Goal: Task Accomplishment & Management: Use online tool/utility

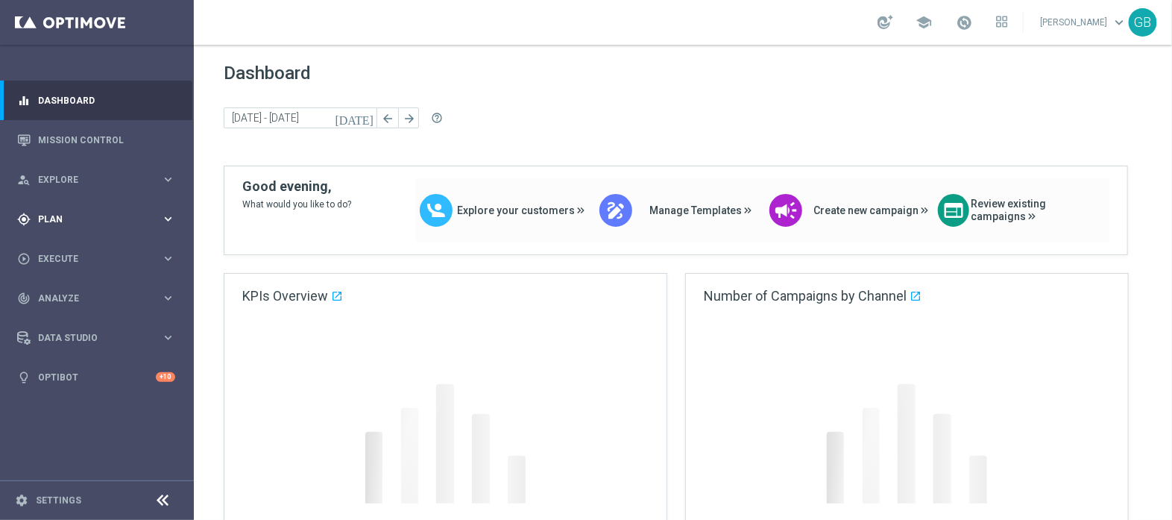
click at [66, 221] on span "Plan" at bounding box center [99, 219] width 123 height 9
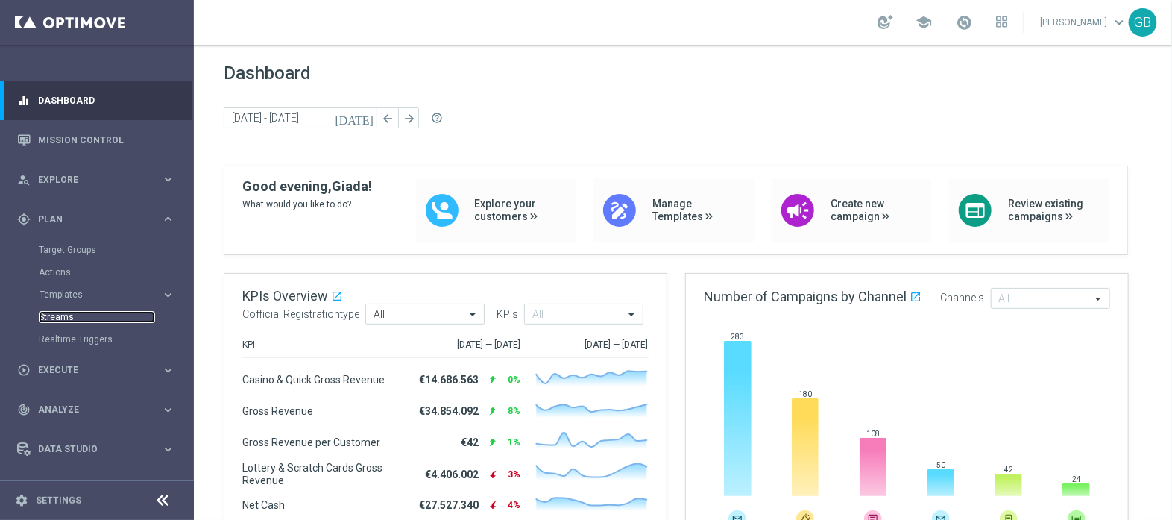
click at [62, 317] on link "Streams" at bounding box center [97, 317] width 116 height 12
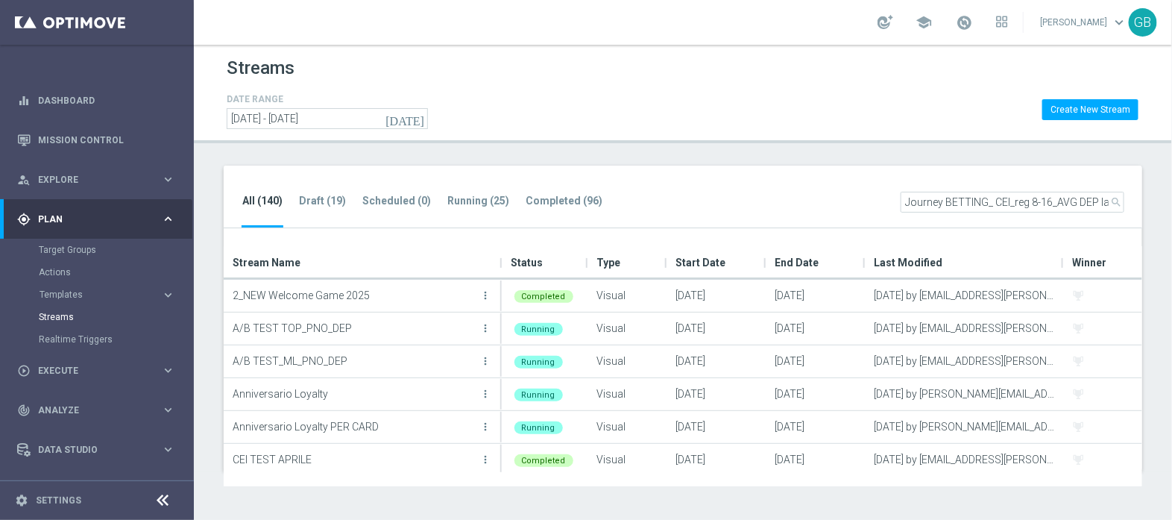
scroll to position [0, 25]
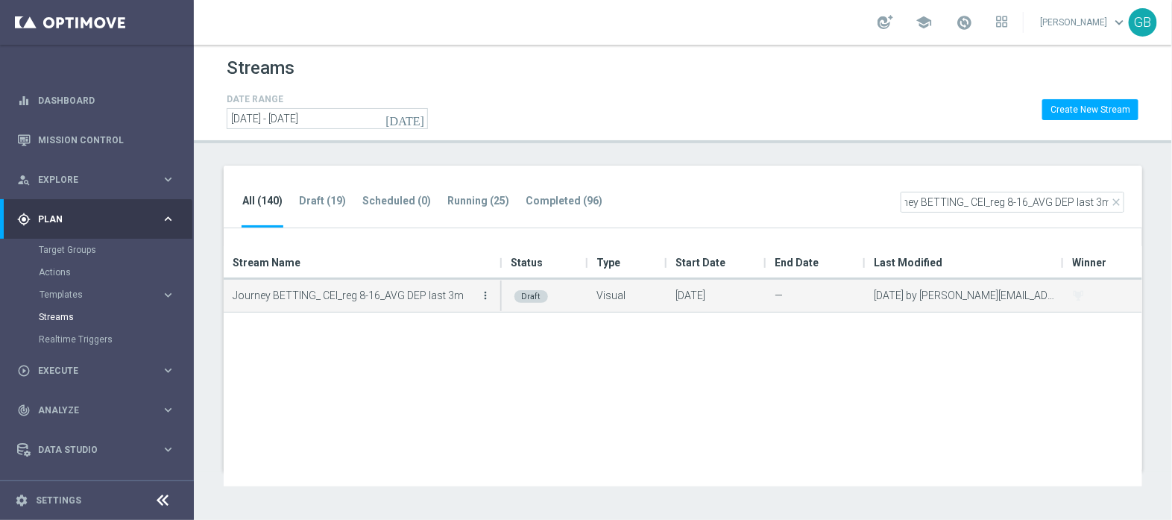
type input "Journey BETTING_ CEI_reg 8-16_AVG DEP last 3m"
click at [485, 299] on icon "more_vert" at bounding box center [486, 295] width 12 height 12
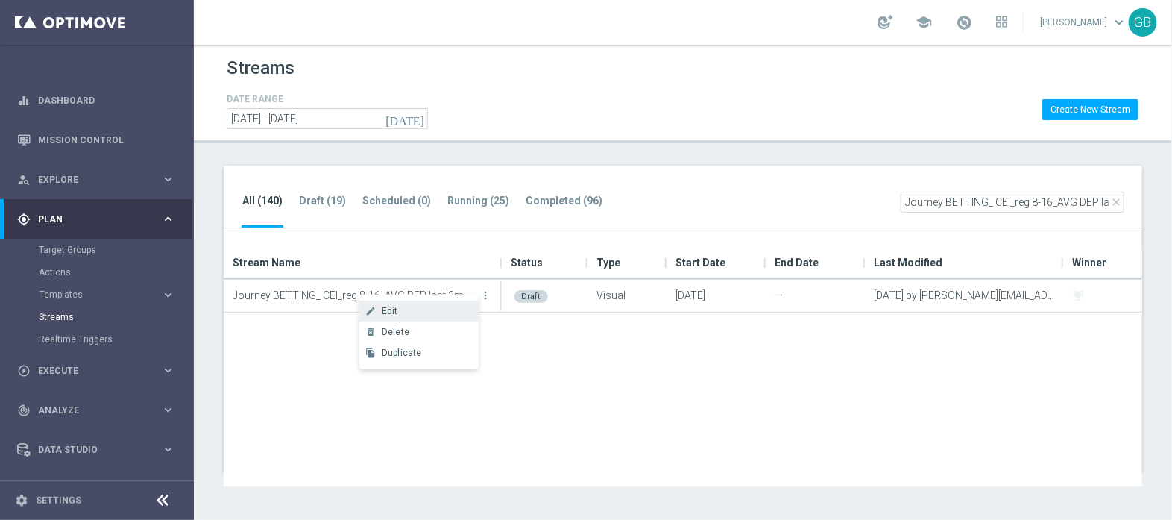
click at [443, 302] on div "create Edit" at bounding box center [418, 311] width 119 height 21
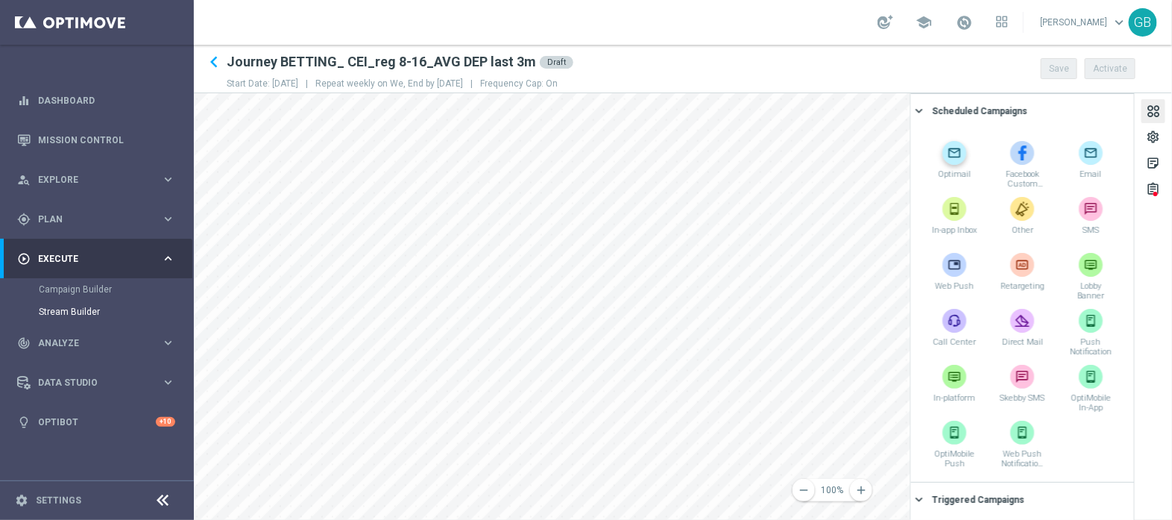
click at [926, 163] on div "remove 100% add settings sticky_note_2 assignment Scheduled Campaigns keyboard_…" at bounding box center [683, 306] width 978 height 427
click at [918, 242] on div "remove 100% add settings sticky_note_2 assignment Scheduled Campaigns keyboard_…" at bounding box center [683, 306] width 978 height 427
click at [503, 72] on div "keyboard_arrow_left Journey BETTING_ CEI_reg 8-16_AVG DEP last 3m Draft Start D…" at bounding box center [683, 282] width 978 height 475
click at [828, 519] on html "equalizer Dashboard Mission Control" at bounding box center [586, 260] width 1172 height 520
click at [951, 393] on div "remove 100% add settings sticky_note_2 assignment Scheduled Campaigns keyboard_…" at bounding box center [683, 306] width 978 height 427
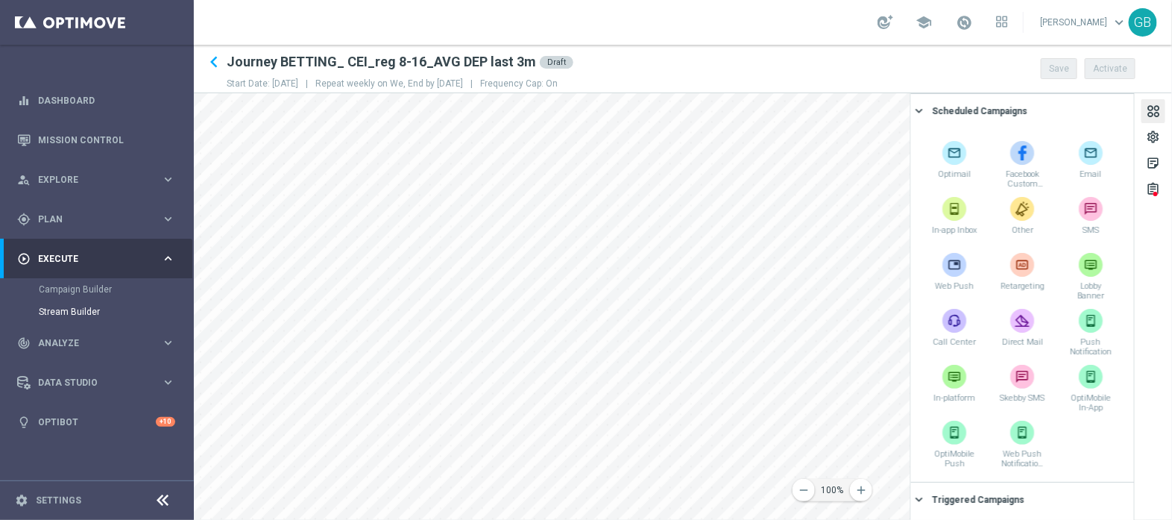
click at [914, 405] on div "remove 100% add settings sticky_note_2 assignment Scheduled Campaigns keyboard_…" at bounding box center [683, 306] width 978 height 427
click at [929, 109] on div "remove 100% add settings sticky_note_2 assignment Scheduled Campaigns keyboard_…" at bounding box center [683, 306] width 978 height 427
click at [982, 174] on div "remove 100% add settings sticky_note_2 assignment Scheduled Campaigns keyboard_…" at bounding box center [683, 306] width 978 height 427
click at [168, 375] on main "equalizer Dashboard Mission Control" at bounding box center [586, 260] width 1172 height 520
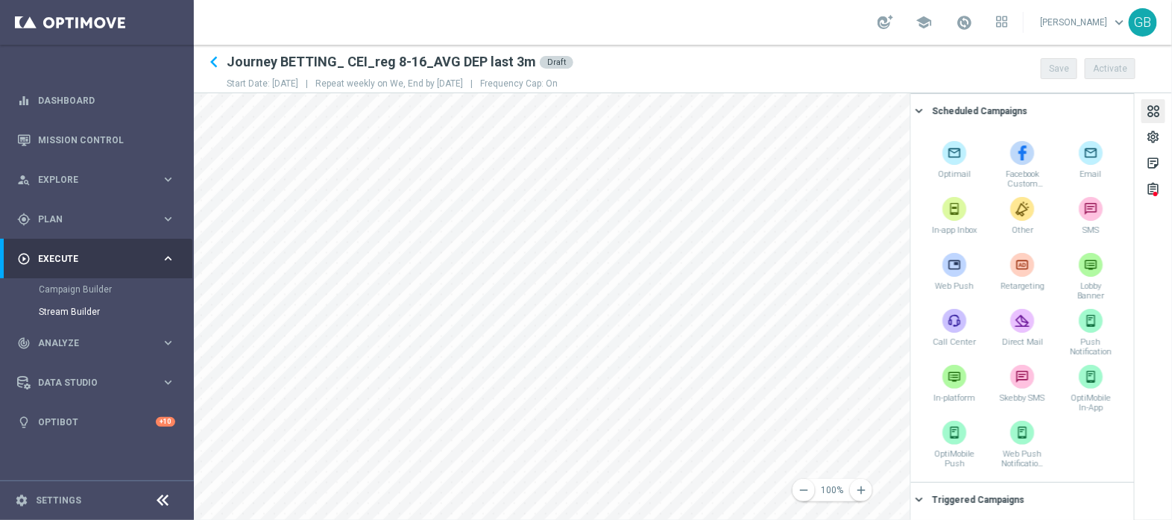
click at [144, 473] on main "equalizer Dashboard Mission Control" at bounding box center [586, 260] width 1172 height 520
click at [150, 422] on main "equalizer Dashboard Mission Control" at bounding box center [586, 260] width 1172 height 520
click at [153, 391] on main "equalizer Dashboard Mission Control" at bounding box center [586, 260] width 1172 height 520
click at [244, 519] on html "equalizer Dashboard Mission Control" at bounding box center [586, 260] width 1172 height 520
click at [178, 400] on main "equalizer Dashboard Mission Control" at bounding box center [586, 260] width 1172 height 520
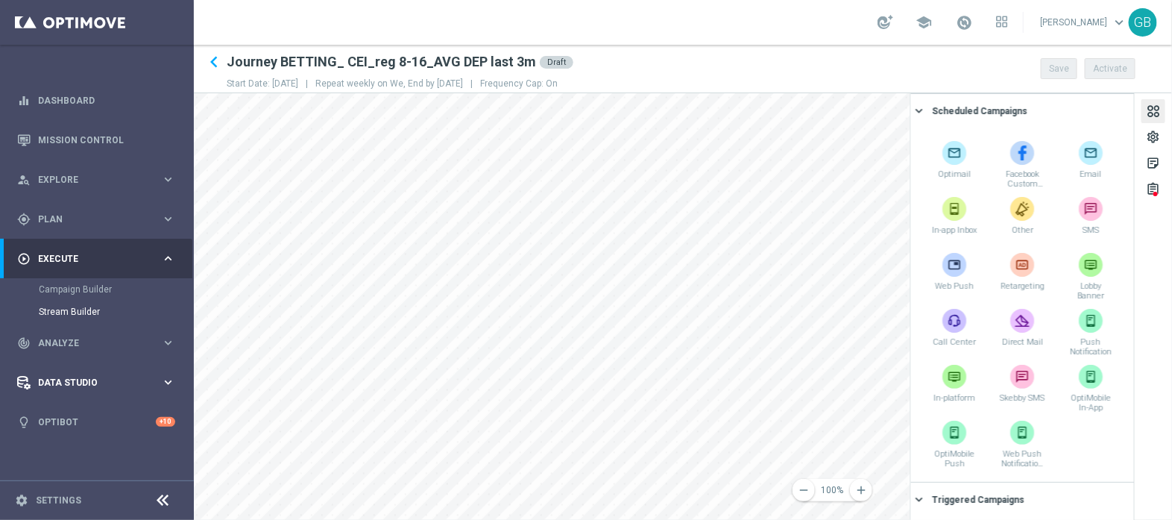
click at [182, 400] on main "equalizer Dashboard Mission Control" at bounding box center [586, 260] width 1172 height 520
click at [343, 519] on html "equalizer Dashboard Mission Control" at bounding box center [586, 260] width 1172 height 520
click at [1160, 190] on div "assignment" at bounding box center [1153, 191] width 14 height 19
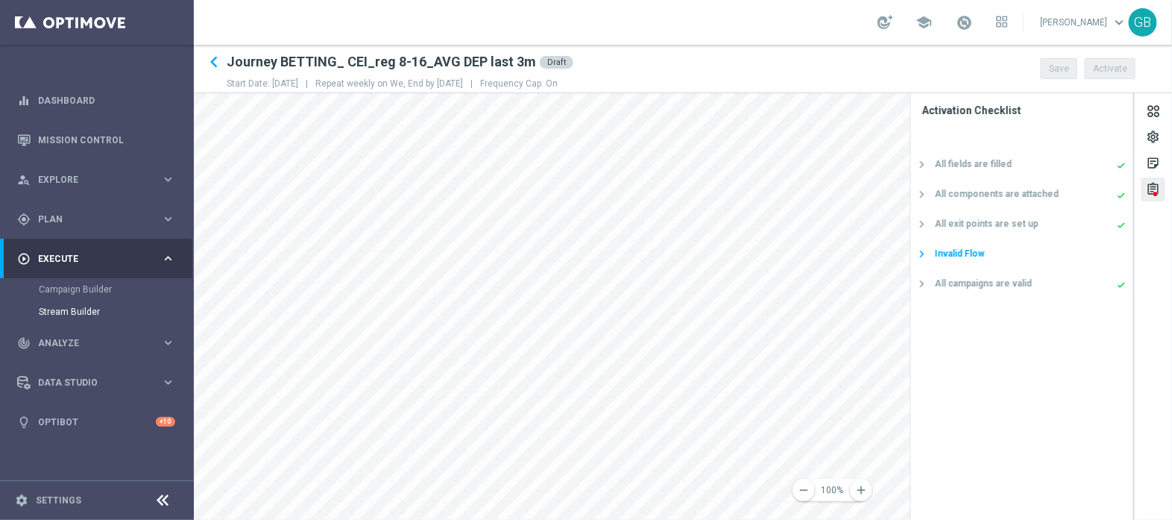
click at [970, 252] on div "Invalid Flow" at bounding box center [960, 253] width 50 height 13
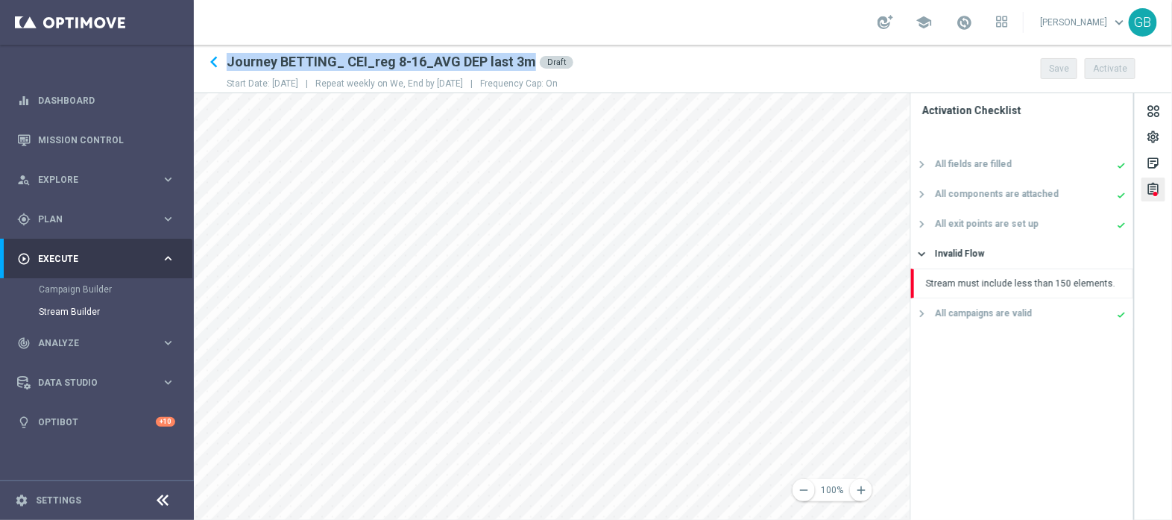
drag, startPoint x: 227, startPoint y: 63, endPoint x: 529, endPoint y: 62, distance: 301.3
click at [529, 62] on h2 "Journey BETTING_ CEI_reg 8-16_AVG DEP last 3m" at bounding box center [381, 62] width 309 height 18
copy h2 "Journey BETTING_ CEI_reg 8-16_AVG DEP last 3m"
click at [90, 304] on div "Stream Builder" at bounding box center [116, 312] width 154 height 22
click at [89, 312] on link "Stream Builder" at bounding box center [97, 312] width 116 height 12
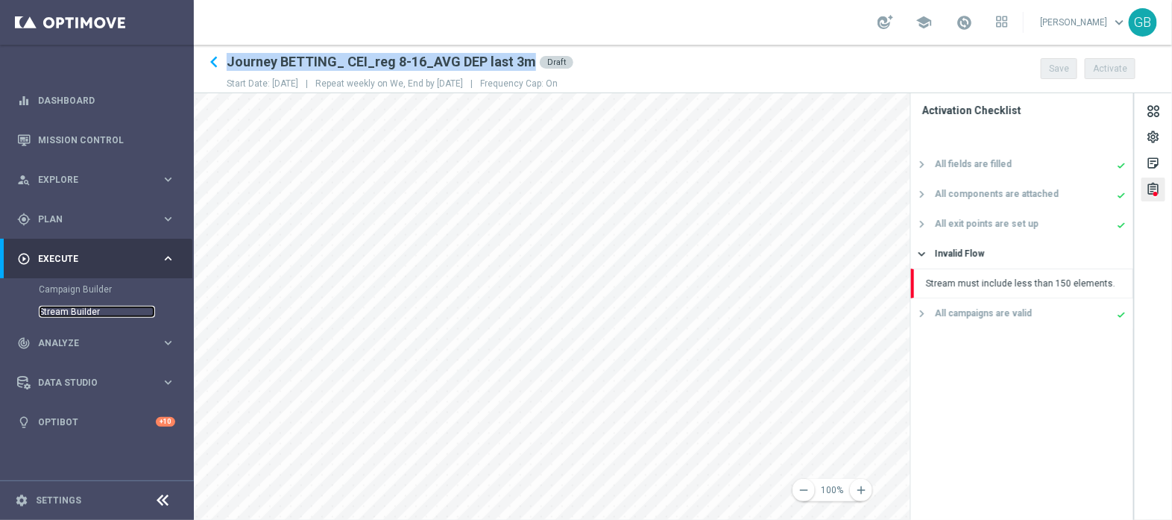
click at [89, 312] on link "Stream Builder" at bounding box center [97, 312] width 116 height 12
click at [215, 59] on icon "keyboard_arrow_left" at bounding box center [214, 62] width 22 height 22
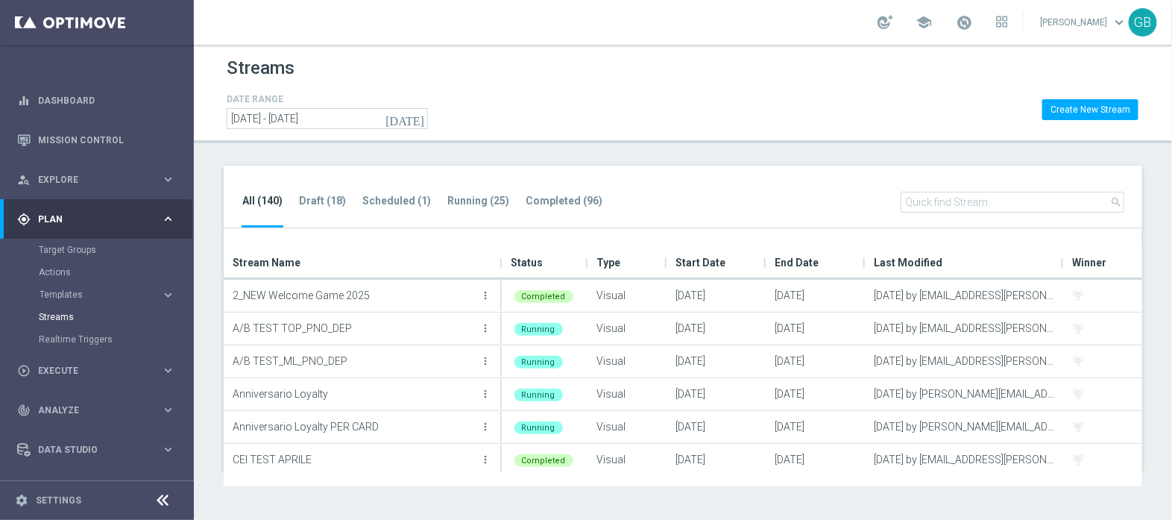
click at [933, 197] on input "text" at bounding box center [1013, 202] width 224 height 21
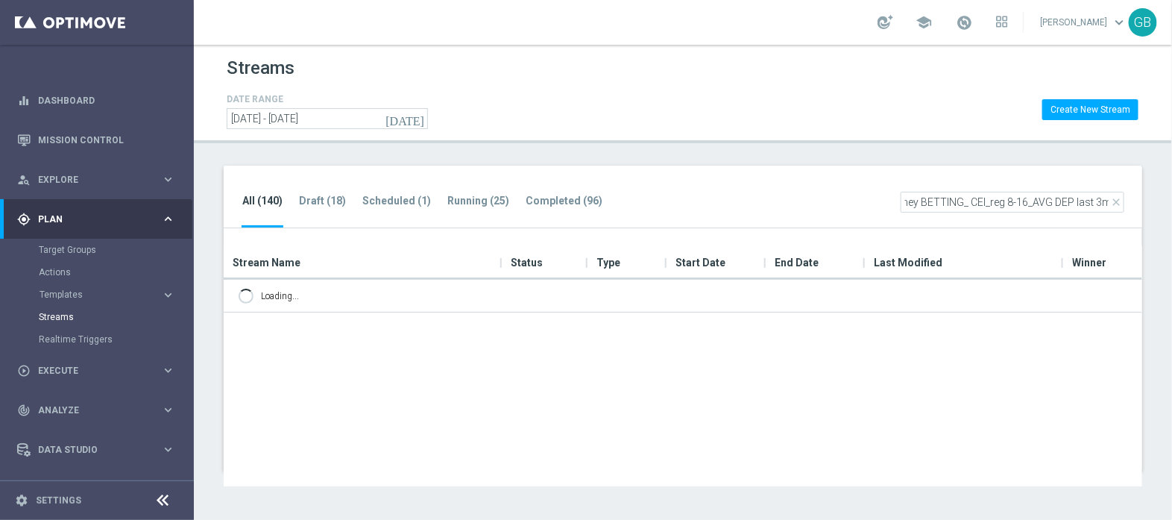
click at [961, 199] on input "Journey BETTING_ CEI_reg 8-16_AVG DEP last 3m" at bounding box center [1013, 202] width 224 height 21
type input "Journey CROSS_ CEI_reg 8-16_AVG DEP last 3m"
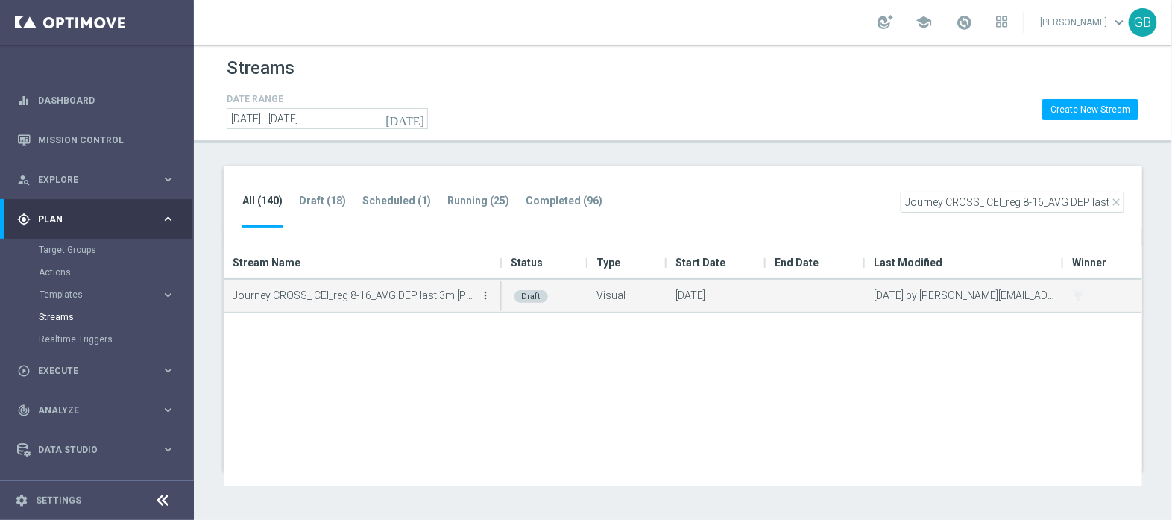
click at [485, 292] on icon "more_vert" at bounding box center [486, 295] width 12 height 12
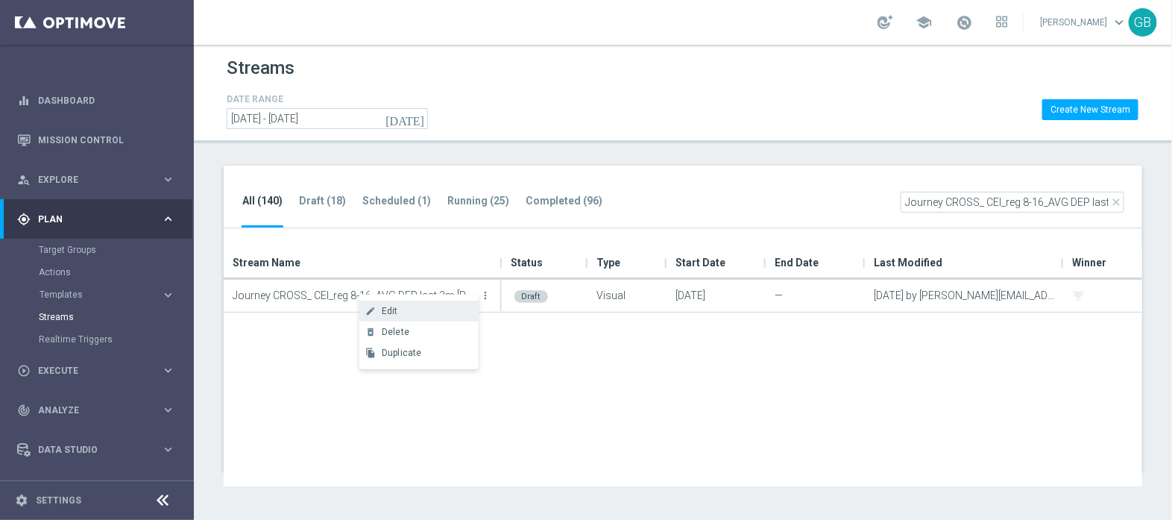
click at [443, 306] on div "Edit" at bounding box center [427, 311] width 90 height 10
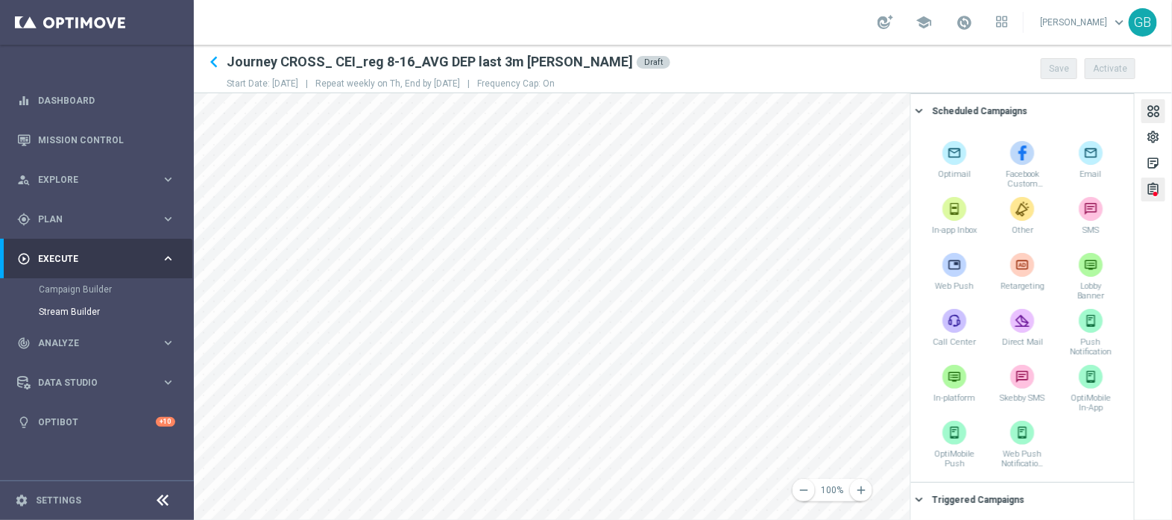
click at [1145, 194] on div "assignment" at bounding box center [1154, 189] width 24 height 24
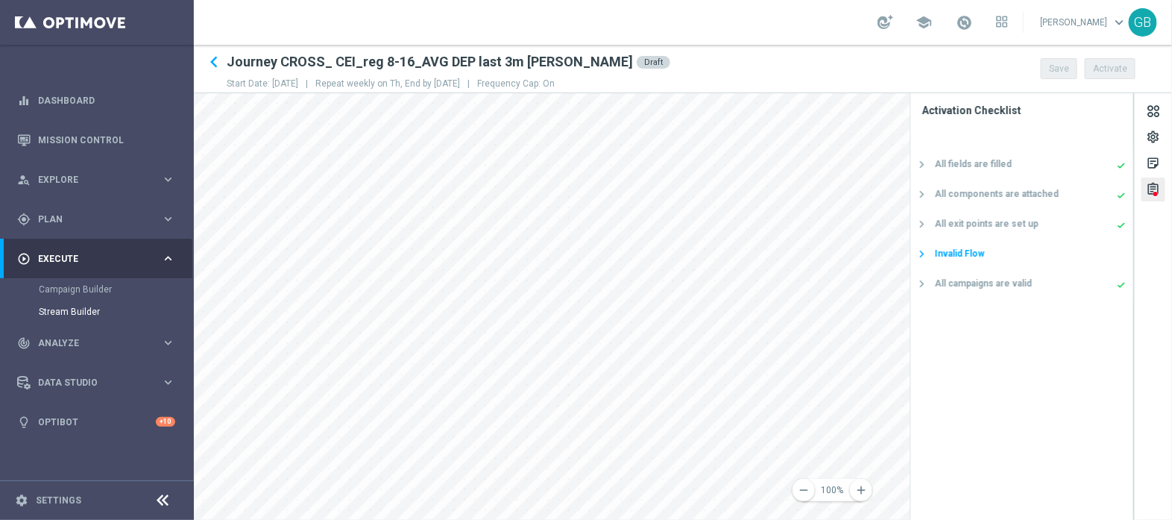
click at [994, 259] on div "Invalid Flow" at bounding box center [1030, 253] width 191 height 13
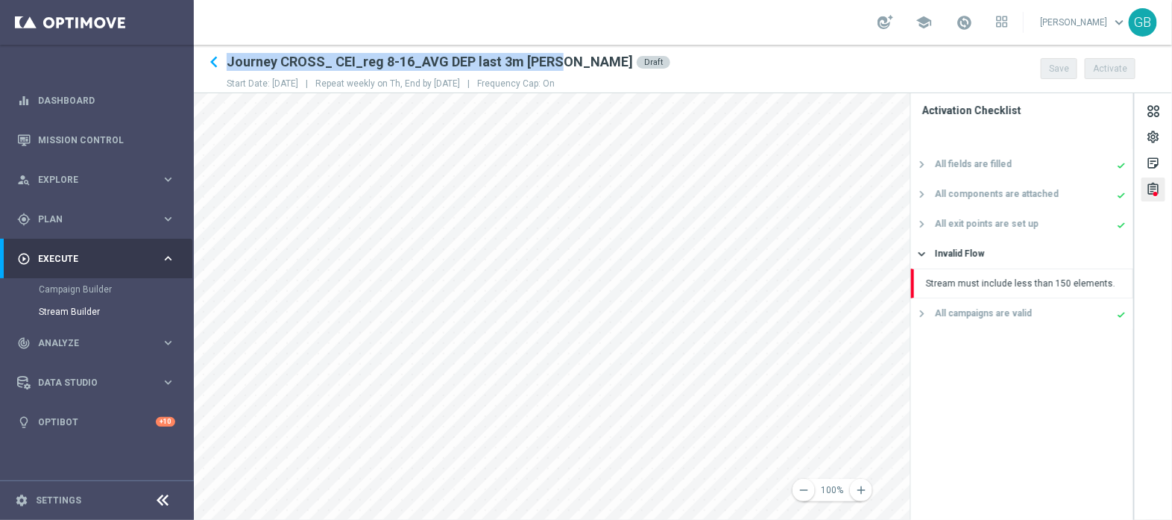
drag, startPoint x: 227, startPoint y: 63, endPoint x: 559, endPoint y: 57, distance: 332.6
click at [559, 57] on h2 "Journey CROSS_ CEI_reg 8-16_AVG DEP last 3m [PERSON_NAME]" at bounding box center [430, 62] width 406 height 18
copy h2 "Journey CROSS_ CEI_reg 8-16_AVG DEP last 3m [PERSON_NAME]"
click at [799, 491] on icon "remove" at bounding box center [803, 489] width 13 height 13
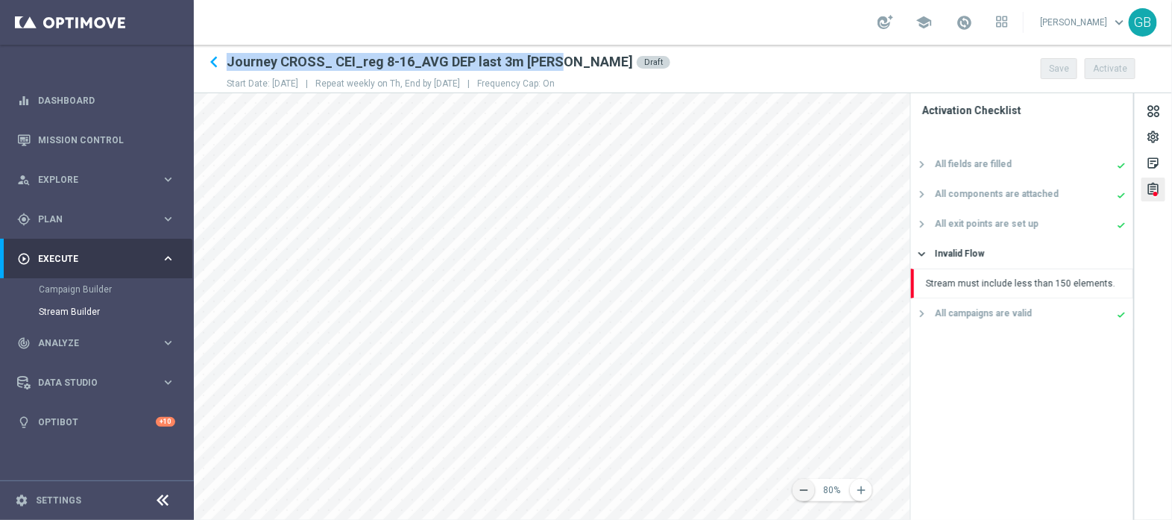
click at [799, 491] on icon "remove" at bounding box center [803, 489] width 13 height 13
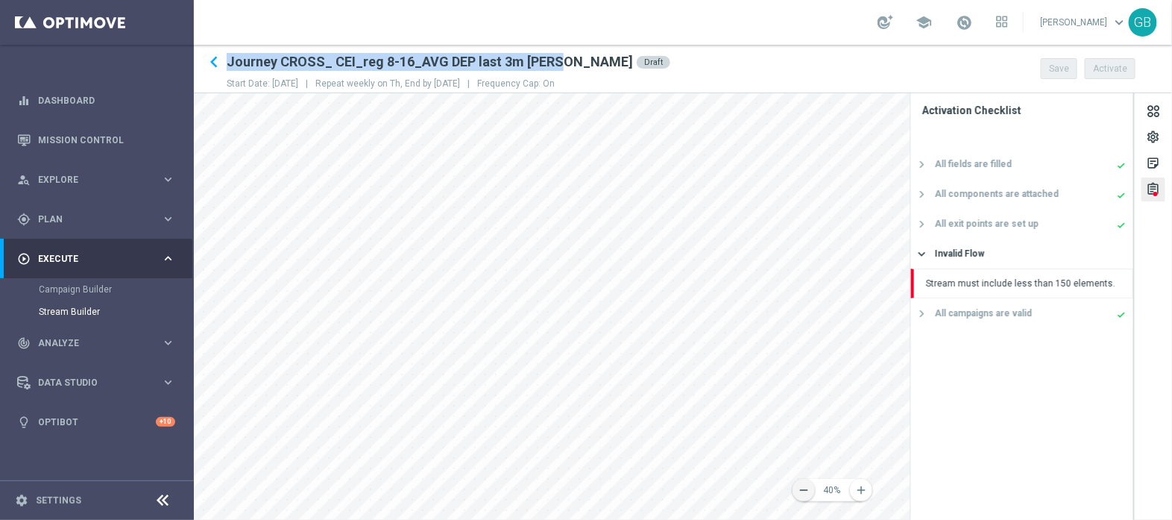
click at [799, 491] on icon "remove" at bounding box center [803, 489] width 13 height 13
click at [932, 345] on div "remove 10% add settings sticky_note_2 assignment Activation Checklist All field…" at bounding box center [683, 306] width 978 height 427
click at [971, 381] on div "remove 10% add settings sticky_note_2 assignment Activation Checklist All field…" at bounding box center [683, 306] width 978 height 427
click at [932, 242] on div "remove 10% add settings sticky_note_2 assignment Activation Checklist All field…" at bounding box center [683, 306] width 978 height 427
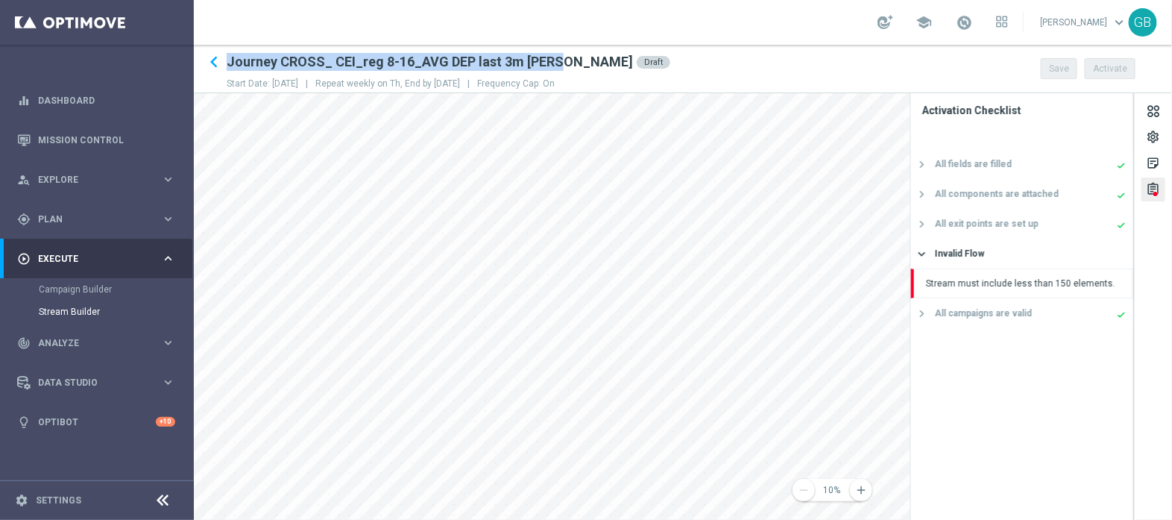
click at [924, 285] on div "remove 10% add settings sticky_note_2 assignment Activation Checklist All field…" at bounding box center [683, 306] width 978 height 427
click at [919, 264] on div "remove 10% add settings sticky_note_2 assignment Activation Checklist All field…" at bounding box center [683, 306] width 978 height 427
click at [925, 291] on div "remove 10% add settings sticky_note_2 assignment Activation Checklist All field…" at bounding box center [683, 306] width 978 height 427
click at [93, 380] on main "equalizer Dashboard Mission Control" at bounding box center [586, 260] width 1172 height 520
click at [156, 391] on main "equalizer Dashboard Mission Control" at bounding box center [586, 260] width 1172 height 520
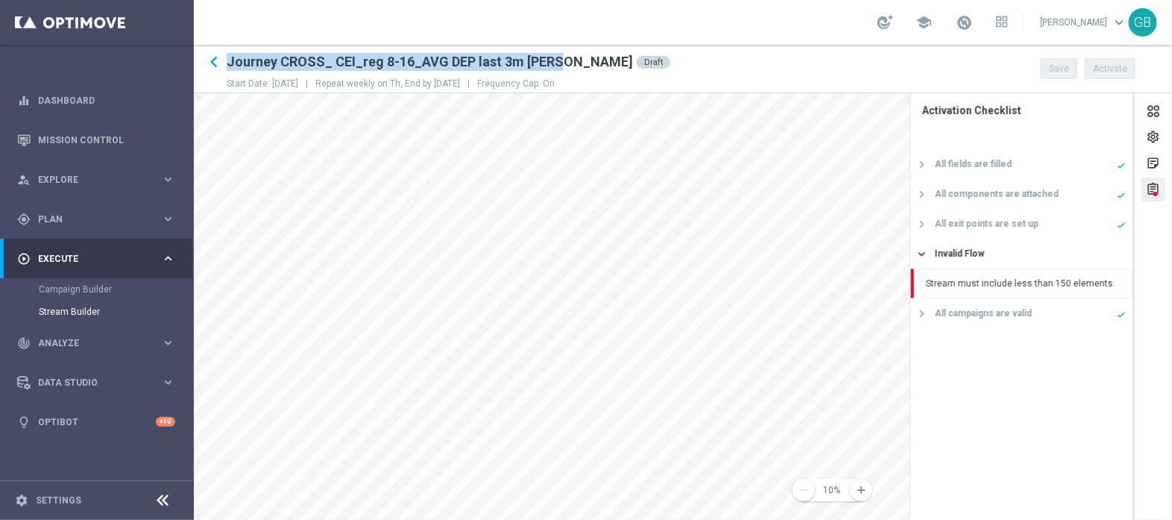
click at [1024, 418] on div "remove 10% add settings sticky_note_2 assignment Activation Checklist All field…" at bounding box center [683, 306] width 978 height 427
click at [983, 419] on div "remove 10% add settings sticky_note_2 assignment Activation Checklist All field…" at bounding box center [683, 306] width 978 height 427
click at [977, 440] on div "remove 10% add settings sticky_note_2 assignment Activation Checklist All field…" at bounding box center [683, 306] width 978 height 427
click at [1003, 484] on div "remove 10% add settings sticky_note_2 assignment Activation Checklist All field…" at bounding box center [683, 306] width 978 height 427
click at [1003, 484] on div "All fields are filled done keyboard_arrow_right All components are attached don…" at bounding box center [1022, 334] width 222 height 371
